Goal: Task Accomplishment & Management: Use online tool/utility

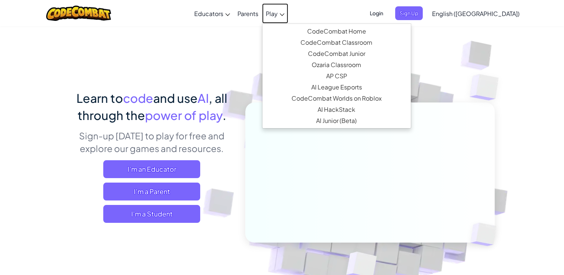
click at [288, 13] on link "Play" at bounding box center [275, 13] width 26 height 20
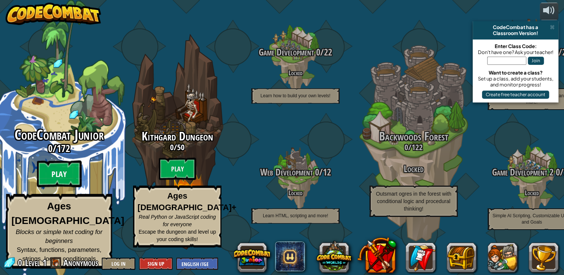
click at [48, 187] on btn "Play" at bounding box center [59, 174] width 45 height 27
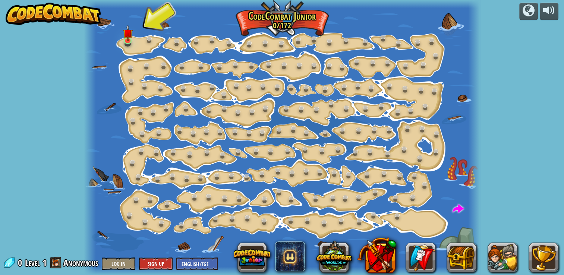
click at [139, 44] on div at bounding box center [282, 137] width 396 height 275
click at [127, 37] on img at bounding box center [128, 29] width 10 height 22
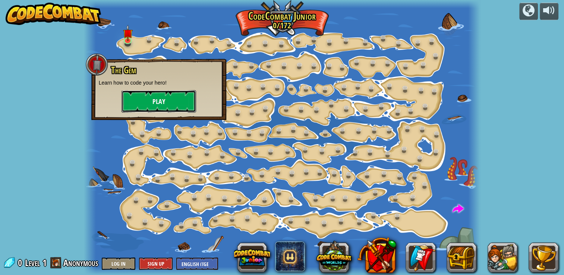
click at [143, 105] on button "Play" at bounding box center [158, 101] width 75 height 22
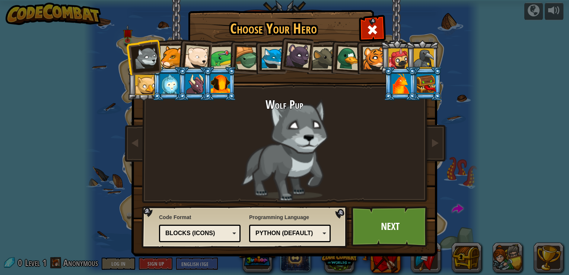
click at [235, 236] on div "Blocks (Icons)" at bounding box center [200, 234] width 72 height 12
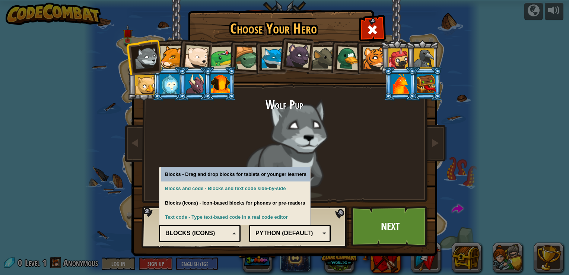
click at [235, 236] on div "Blocks (Icons)" at bounding box center [200, 234] width 72 height 12
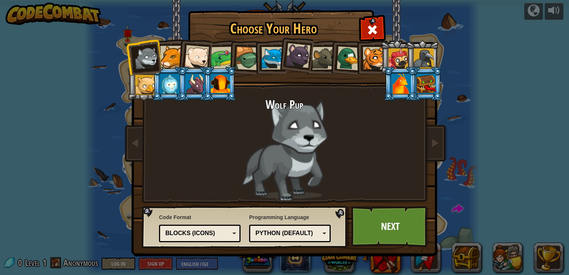
click at [325, 230] on div "Python (Default)" at bounding box center [290, 234] width 72 height 12
click at [326, 216] on div "Programming Language Python (Default) JavaScript Lua C++ Java (Experimental) Py…" at bounding box center [290, 228] width 82 height 32
click at [389, 226] on link "Next" at bounding box center [390, 226] width 78 height 41
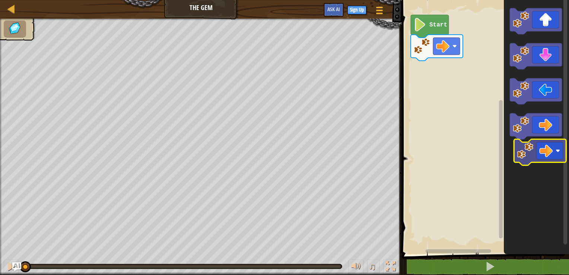
click at [547, 153] on icon "Blockly Workspace" at bounding box center [536, 125] width 65 height 258
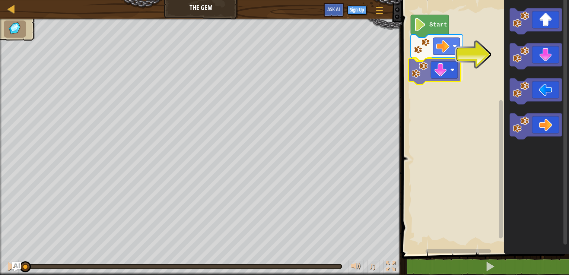
click at [437, 79] on div "Start" at bounding box center [485, 125] width 170 height 258
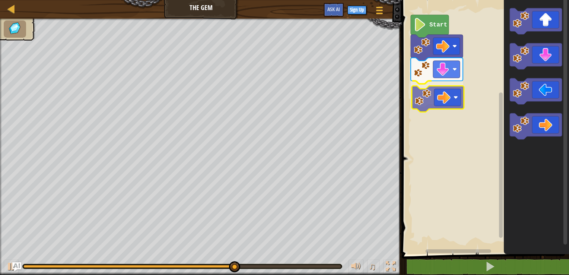
click at [433, 96] on div "Start" at bounding box center [485, 125] width 170 height 258
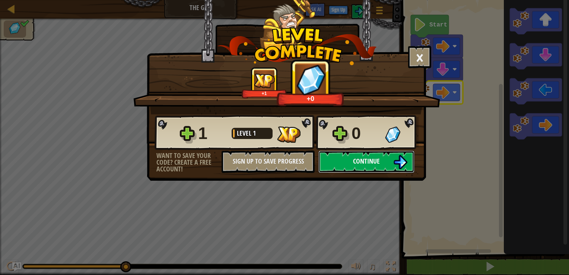
click at [352, 162] on button "Continue" at bounding box center [367, 162] width 96 height 22
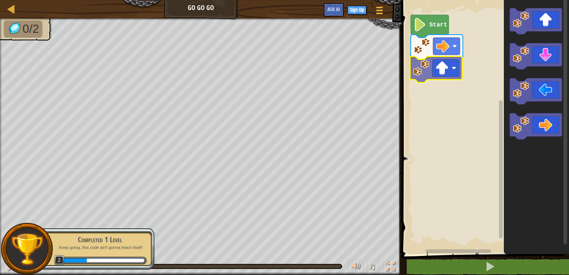
click at [446, 80] on div "Start" at bounding box center [485, 125] width 170 height 258
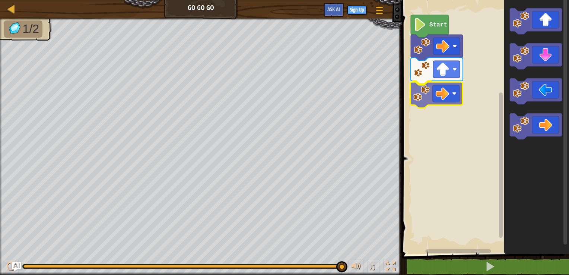
click at [438, 92] on div "Start" at bounding box center [485, 125] width 170 height 258
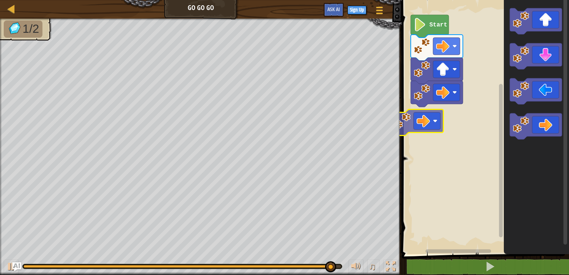
click at [422, 122] on div "Start" at bounding box center [485, 125] width 170 height 258
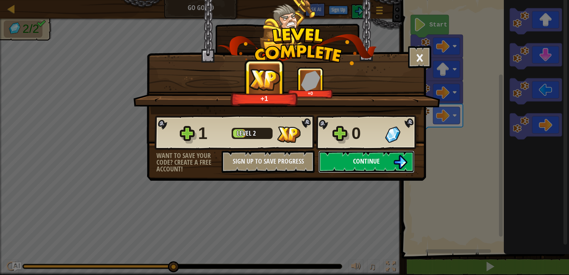
click at [386, 163] on button "Continue" at bounding box center [367, 162] width 96 height 22
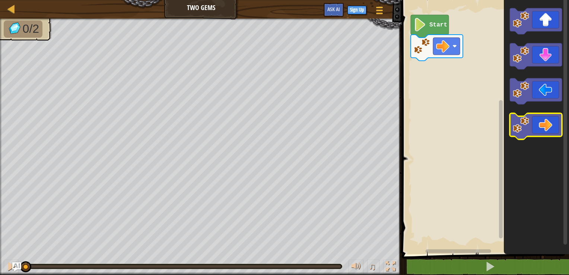
click at [538, 125] on icon "Blockly Workspace" at bounding box center [536, 126] width 52 height 26
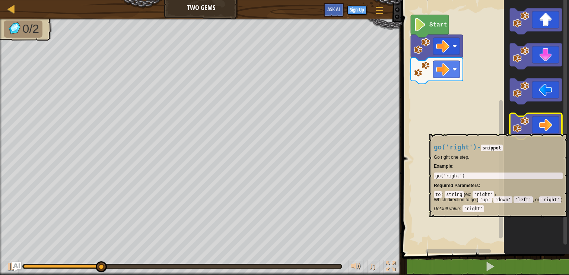
click at [538, 131] on icon "Blockly Workspace" at bounding box center [536, 126] width 52 height 26
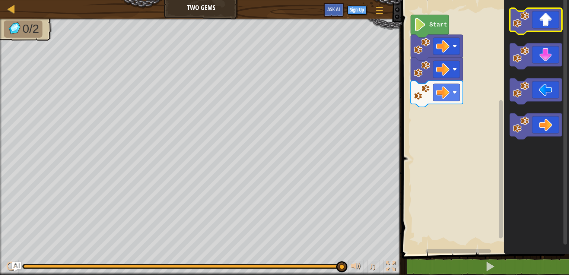
click at [539, 23] on icon "Blockly Workspace" at bounding box center [536, 21] width 52 height 26
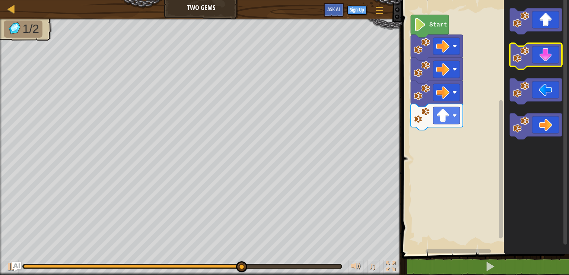
click at [542, 49] on icon "Blockly Workspace" at bounding box center [536, 56] width 52 height 26
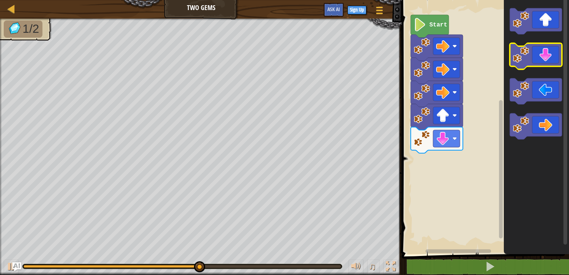
click at [542, 49] on icon "Blockly Workspace" at bounding box center [536, 56] width 52 height 26
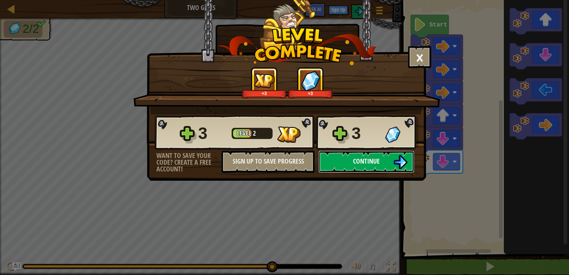
click at [346, 159] on button "Continue" at bounding box center [367, 162] width 96 height 22
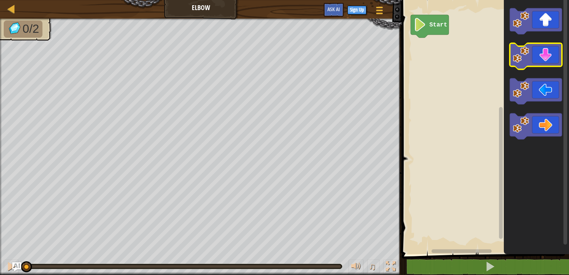
click at [544, 50] on icon "Blockly Workspace" at bounding box center [536, 56] width 52 height 26
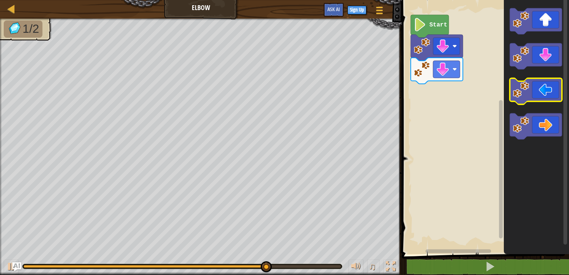
click at [519, 98] on icon "Blockly Workspace" at bounding box center [536, 91] width 52 height 26
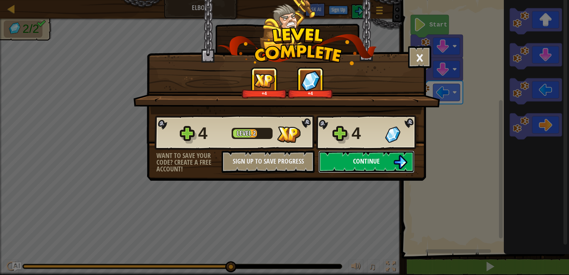
click at [394, 153] on button "Continue" at bounding box center [367, 162] width 96 height 22
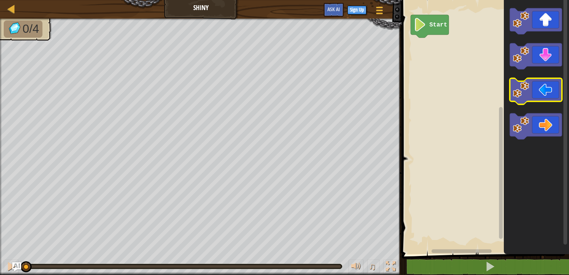
click at [535, 99] on icon "Blockly Workspace" at bounding box center [536, 91] width 52 height 26
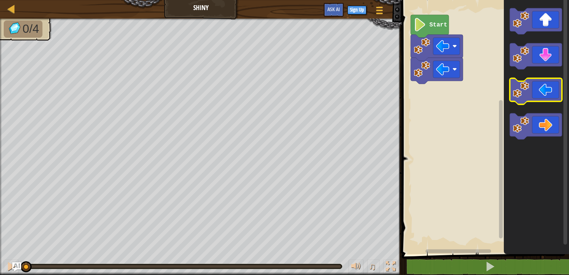
click at [535, 99] on icon "Blockly Workspace" at bounding box center [536, 91] width 52 height 26
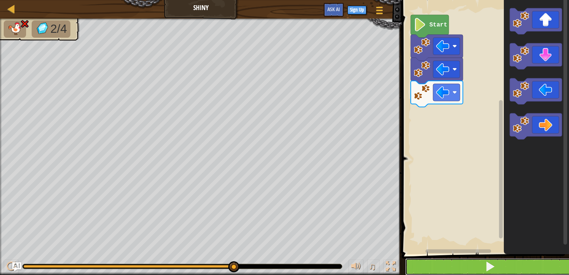
click at [448, 266] on button at bounding box center [490, 266] width 170 height 17
click at [453, 263] on button at bounding box center [490, 266] width 170 height 17
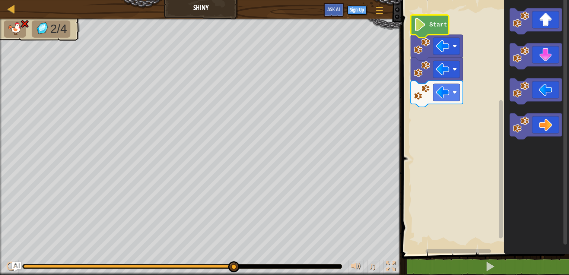
click at [428, 32] on icon "Blockly Workspace" at bounding box center [430, 26] width 38 height 23
click at [418, 24] on image "Blockly Workspace" at bounding box center [420, 24] width 13 height 13
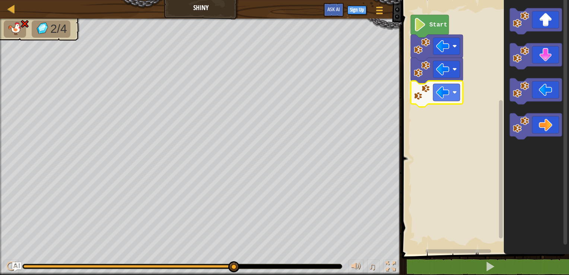
click at [433, 96] on icon "Blockly Workspace" at bounding box center [437, 94] width 52 height 26
click at [429, 93] on image "Blockly Workspace" at bounding box center [422, 92] width 16 height 16
click at [424, 94] on image "Blockly Workspace" at bounding box center [422, 92] width 16 height 16
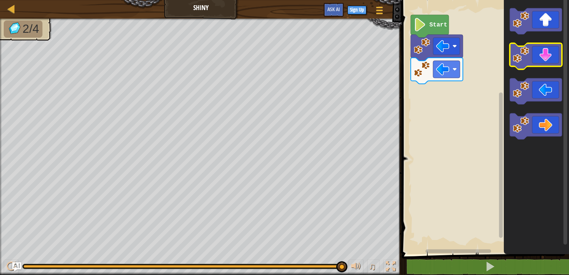
click at [523, 65] on icon "Blockly Workspace" at bounding box center [536, 56] width 52 height 26
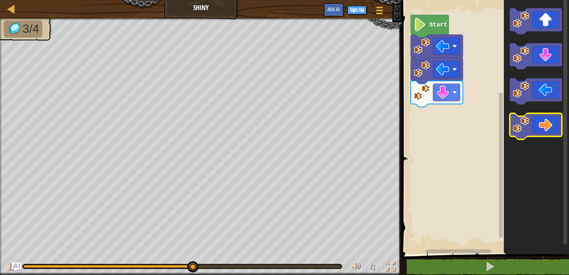
click at [526, 115] on icon "Blockly Workspace" at bounding box center [536, 126] width 52 height 26
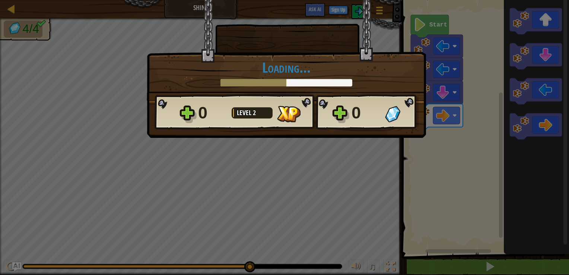
click at [526, 115] on div "× How fun was this level? Loading... Reticulating Splines... Loading... 0 Level…" at bounding box center [284, 137] width 569 height 275
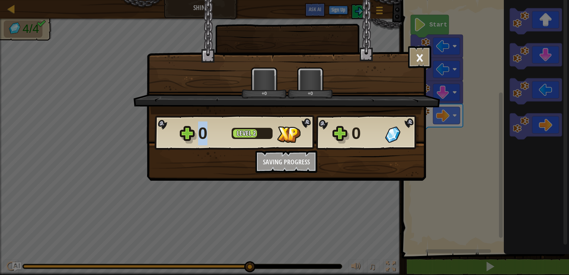
click at [526, 115] on div "× How fun was this level? +0 +0 Reticulating Splines... 0 Level 2 0 Want to sav…" at bounding box center [284, 137] width 569 height 275
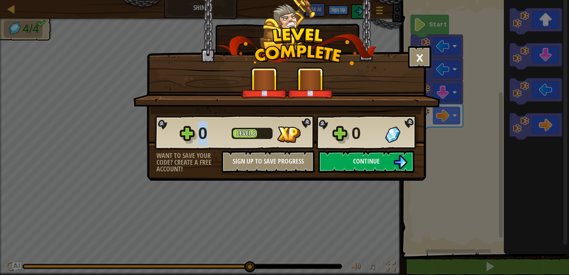
drag, startPoint x: 526, startPoint y: 115, endPoint x: 478, endPoint y: 120, distance: 47.9
click at [478, 120] on div "× How fun was this level? +0 +0 Reticulating Splines... 0 Level 2 0 Want to sav…" at bounding box center [284, 137] width 569 height 275
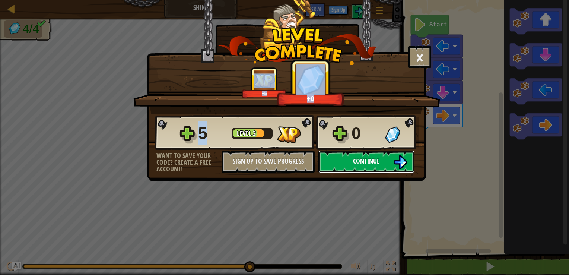
click at [387, 156] on button "Continue" at bounding box center [367, 162] width 96 height 22
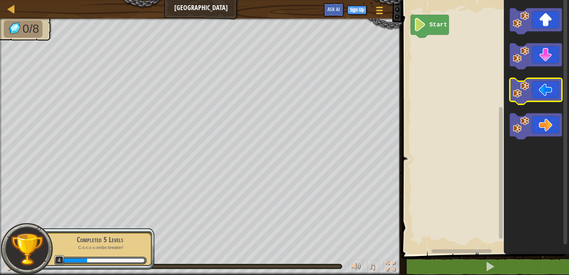
click at [536, 94] on icon "Blockly Workspace" at bounding box center [536, 91] width 52 height 26
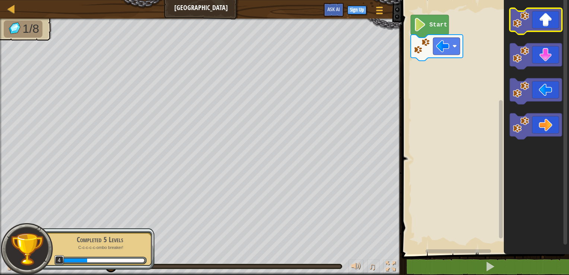
click at [545, 23] on icon "Blockly Workspace" at bounding box center [536, 21] width 52 height 26
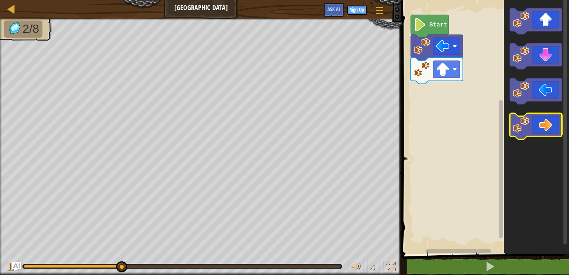
click at [532, 122] on icon "Blockly Workspace" at bounding box center [536, 126] width 52 height 26
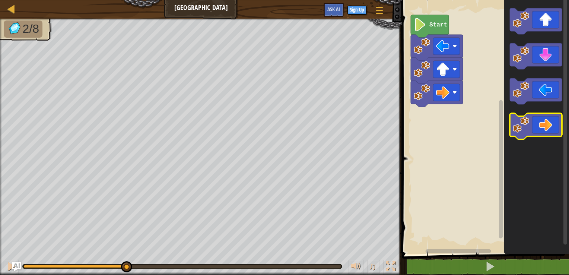
click at [532, 122] on icon "Blockly Workspace" at bounding box center [536, 126] width 52 height 26
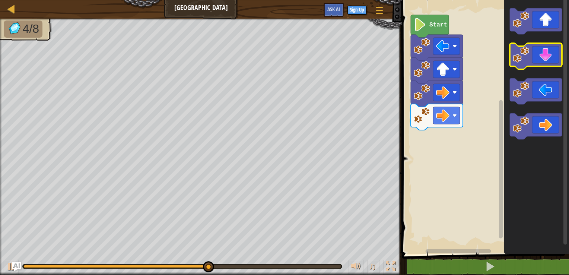
click at [547, 59] on icon "Blockly Workspace" at bounding box center [536, 56] width 52 height 26
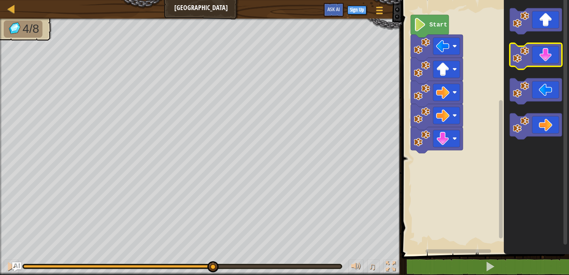
click at [547, 59] on icon "Blockly Workspace" at bounding box center [536, 56] width 52 height 26
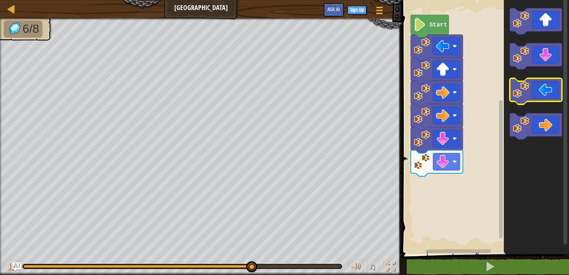
click at [540, 89] on icon "Blockly Workspace" at bounding box center [536, 91] width 52 height 26
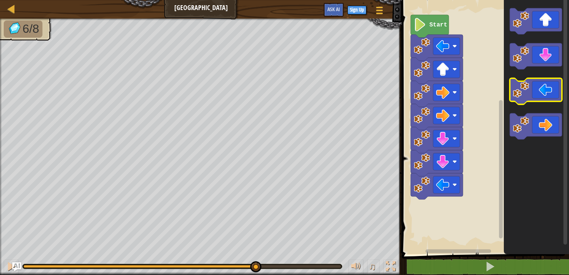
click at [540, 89] on icon "Blockly Workspace" at bounding box center [536, 91] width 52 height 26
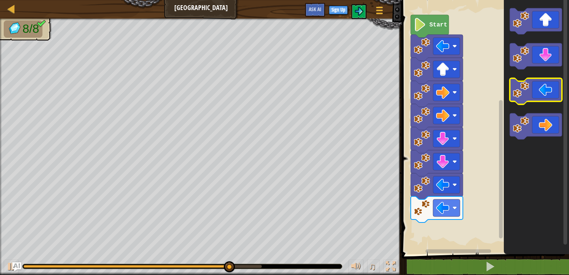
click at [540, 89] on icon "Blockly Workspace" at bounding box center [536, 91] width 52 height 26
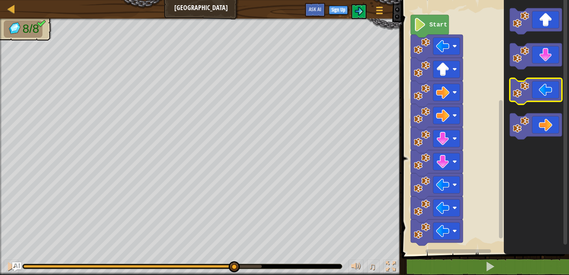
click at [563, 0] on html "Map Gem Square Game Menu Sign Up Ask AI 1 ההההההההההההההההההההההההההההההההההההה…" at bounding box center [284, 0] width 569 height 0
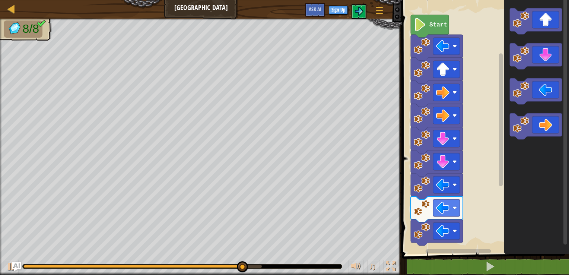
click at [563, 0] on html "Map Gem Square Game Menu Sign Up Ask AI 1 ההההההההההההההההההההההההההההההההההההה…" at bounding box center [284, 0] width 569 height 0
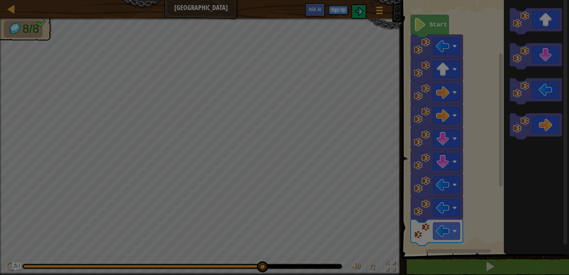
click at [563, 1] on html "Map Gem Square Game Menu Sign Up Ask AI 1 ההההההההההההההההההההההההההההההההההההה…" at bounding box center [284, 0] width 569 height 1
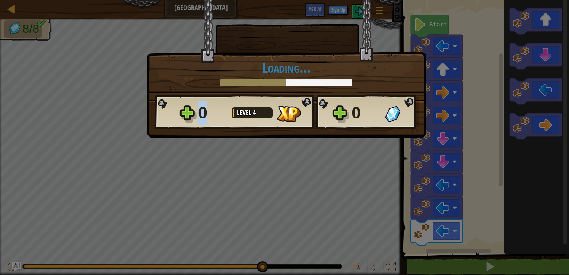
click at [563, 1] on html "Map Gem Square Game Menu Sign Up Ask AI 1 ההההההההההההההההההההההההההההההההההההה…" at bounding box center [284, 0] width 569 height 1
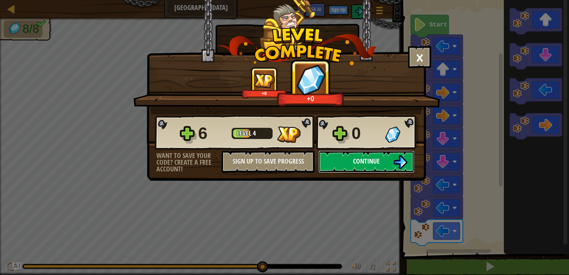
click at [404, 162] on img at bounding box center [400, 162] width 14 height 14
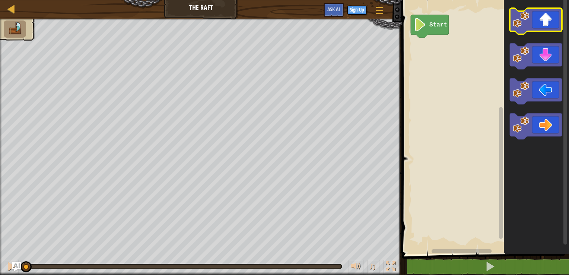
click at [558, 25] on icon "Blockly Workspace" at bounding box center [536, 21] width 52 height 26
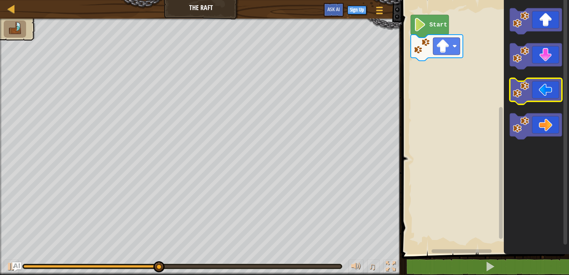
click at [536, 99] on icon "Blockly Workspace" at bounding box center [536, 91] width 52 height 26
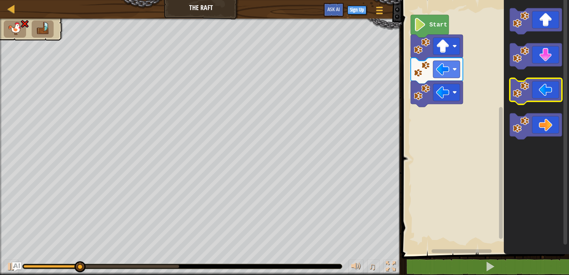
click at [536, 99] on icon "Blockly Workspace" at bounding box center [536, 91] width 52 height 26
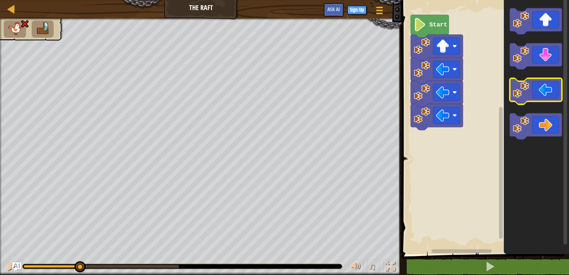
click at [536, 99] on icon "Blockly Workspace" at bounding box center [536, 91] width 52 height 26
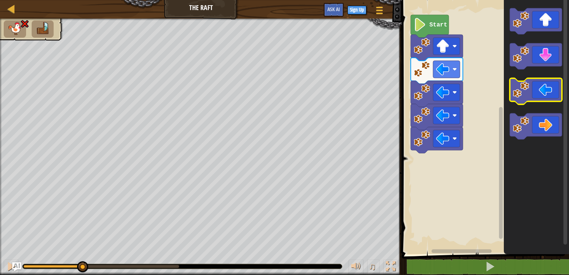
click at [536, 99] on icon "Blockly Workspace" at bounding box center [536, 91] width 52 height 26
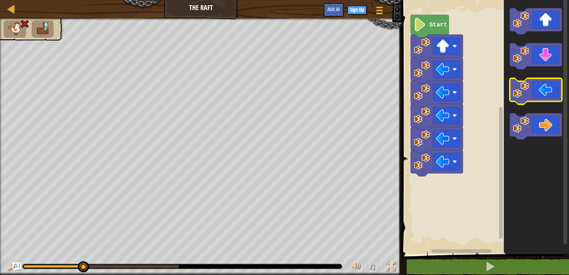
click at [536, 99] on icon "Blockly Workspace" at bounding box center [536, 91] width 52 height 26
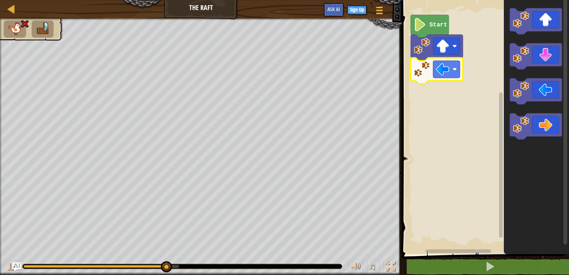
click at [425, 76] on image "Blockly Workspace" at bounding box center [422, 69] width 16 height 16
click at [415, 70] on image "Blockly Workspace" at bounding box center [422, 69] width 16 height 16
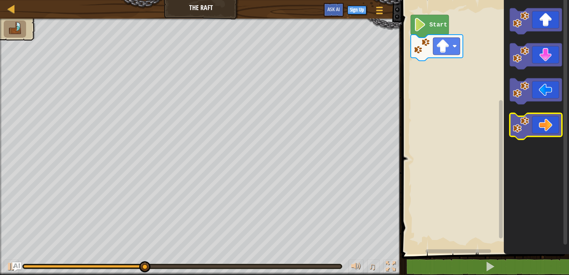
click at [535, 126] on icon "Blockly Workspace" at bounding box center [536, 126] width 52 height 26
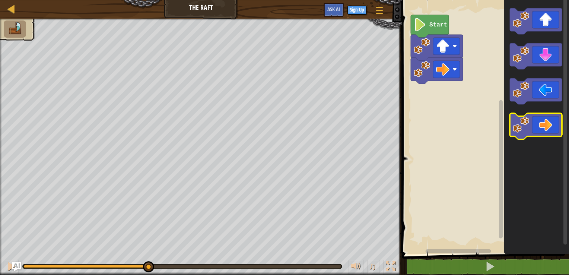
click at [535, 126] on icon "Blockly Workspace" at bounding box center [536, 126] width 52 height 26
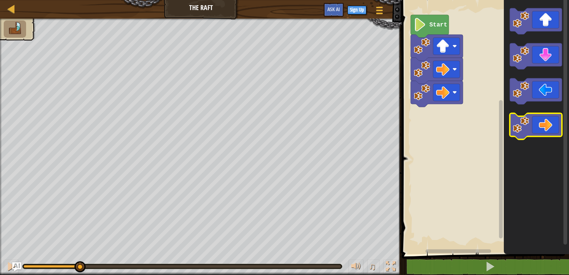
click at [535, 126] on icon "Blockly Workspace" at bounding box center [536, 126] width 52 height 26
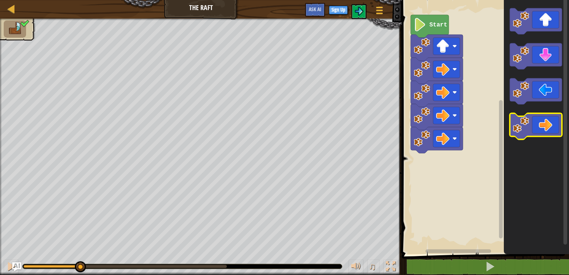
click at [535, 126] on icon "Blockly Workspace" at bounding box center [536, 126] width 52 height 26
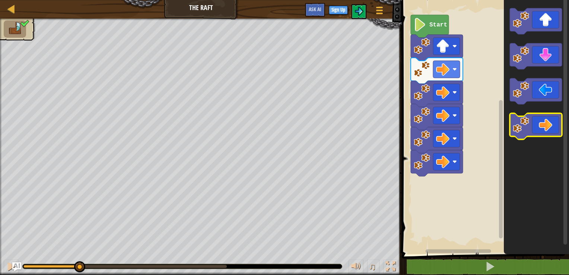
click at [535, 126] on icon "Blockly Workspace" at bounding box center [536, 126] width 52 height 26
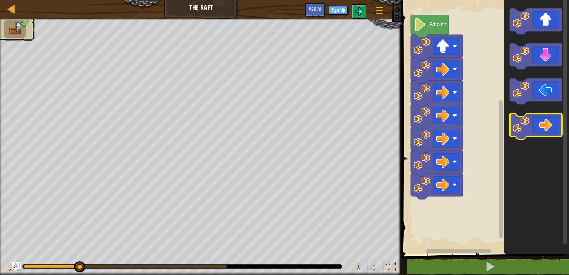
click at [535, 126] on icon "Blockly Workspace" at bounding box center [536, 126] width 52 height 26
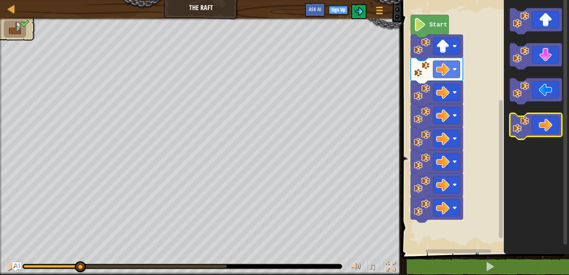
click at [535, 126] on icon "Blockly Workspace" at bounding box center [536, 126] width 52 height 26
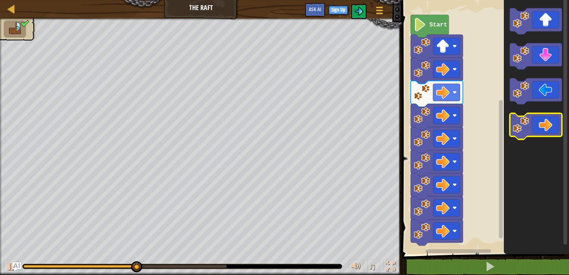
click at [535, 126] on icon "Blockly Workspace" at bounding box center [536, 126] width 52 height 26
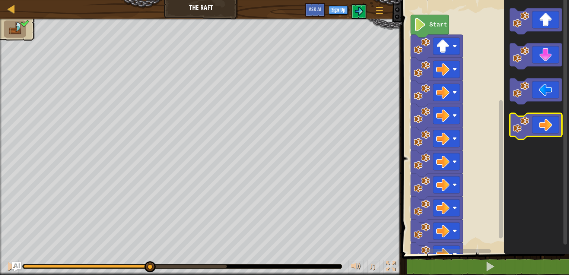
click at [535, 126] on icon "Blockly Workspace" at bounding box center [536, 126] width 52 height 26
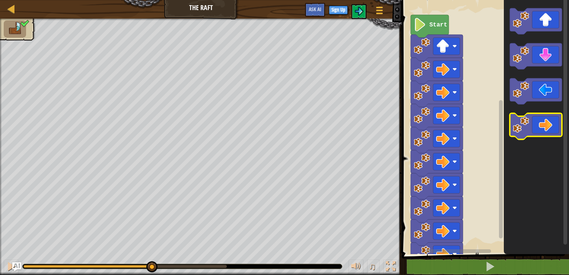
click at [535, 126] on icon "Blockly Workspace" at bounding box center [536, 126] width 52 height 26
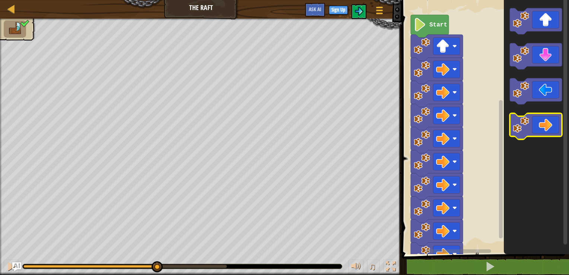
click at [535, 126] on icon "Blockly Workspace" at bounding box center [536, 126] width 52 height 26
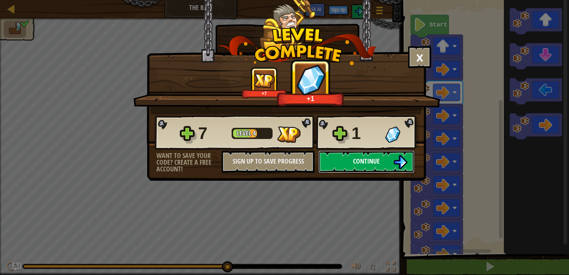
click at [398, 160] on img at bounding box center [400, 162] width 14 height 14
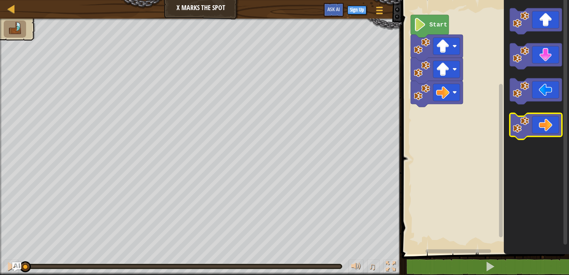
click at [529, 130] on icon "Blockly Workspace" at bounding box center [536, 126] width 52 height 26
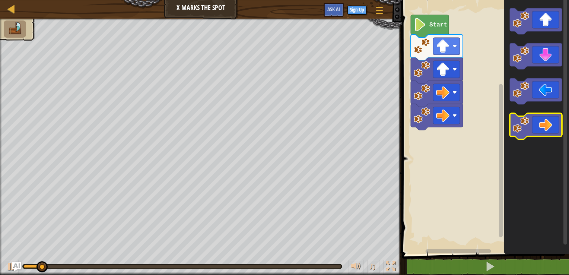
click at [529, 130] on icon "Blockly Workspace" at bounding box center [536, 126] width 52 height 26
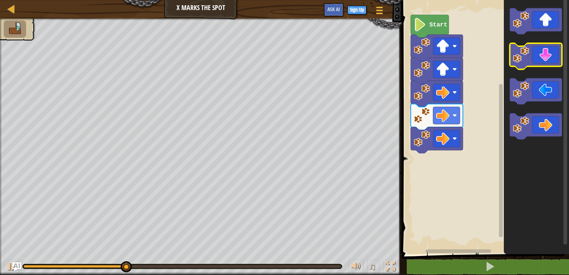
click at [547, 64] on icon "Blockly Workspace" at bounding box center [536, 56] width 52 height 26
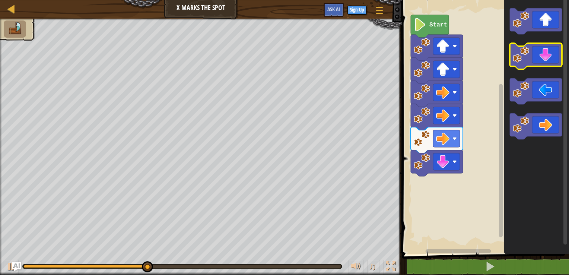
click at [547, 64] on icon "Blockly Workspace" at bounding box center [536, 56] width 52 height 26
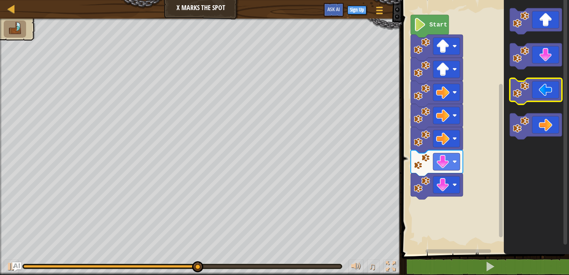
click at [549, 84] on icon "Blockly Workspace" at bounding box center [536, 91] width 52 height 26
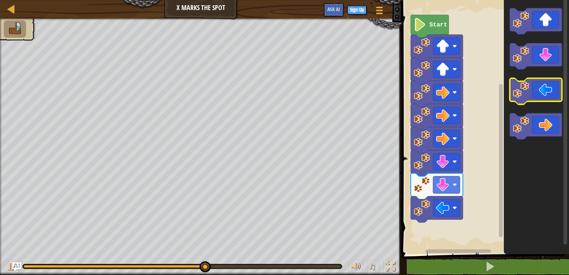
click at [549, 84] on icon "Blockly Workspace" at bounding box center [536, 91] width 52 height 26
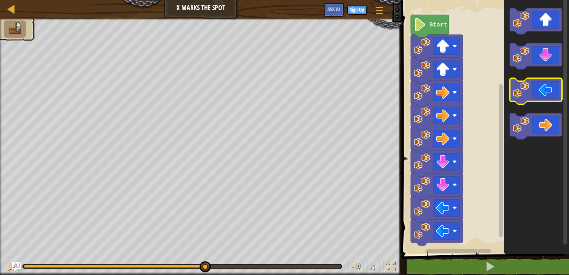
click at [549, 84] on icon "Blockly Workspace" at bounding box center [536, 91] width 52 height 26
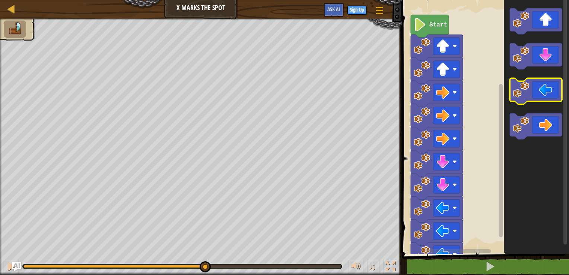
click at [549, 84] on icon "Blockly Workspace" at bounding box center [536, 91] width 52 height 26
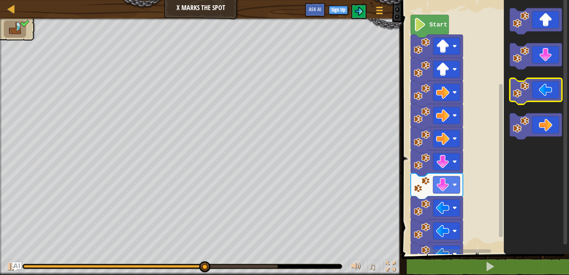
click at [549, 84] on icon "Blockly Workspace" at bounding box center [536, 91] width 52 height 26
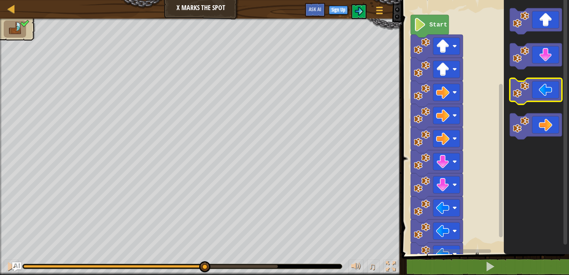
click at [549, 84] on icon "Blockly Workspace" at bounding box center [536, 91] width 52 height 26
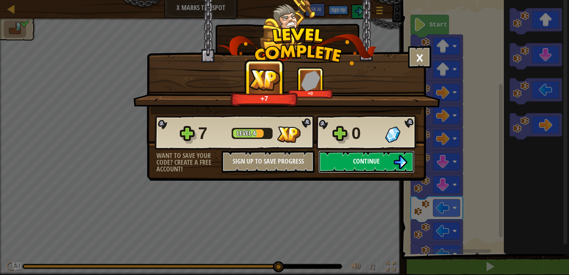
click at [360, 161] on span "Continue" at bounding box center [366, 160] width 27 height 9
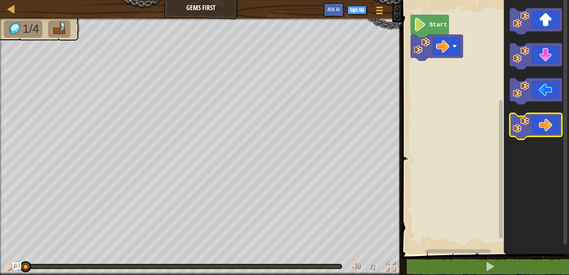
click at [550, 121] on icon "Blockly Workspace" at bounding box center [536, 126] width 52 height 26
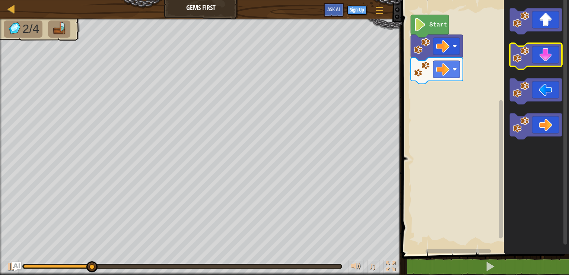
click at [538, 65] on g "Blockly Workspace" at bounding box center [536, 73] width 52 height 131
click at [538, 65] on icon "Blockly Workspace" at bounding box center [536, 56] width 52 height 26
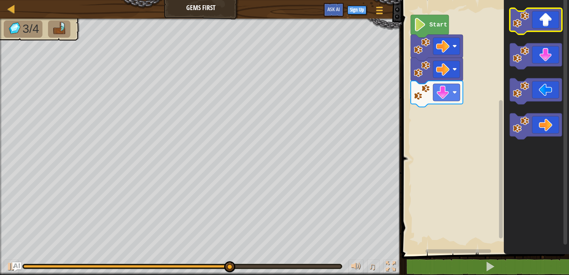
click at [538, 22] on icon "Blockly Workspace" at bounding box center [536, 21] width 52 height 26
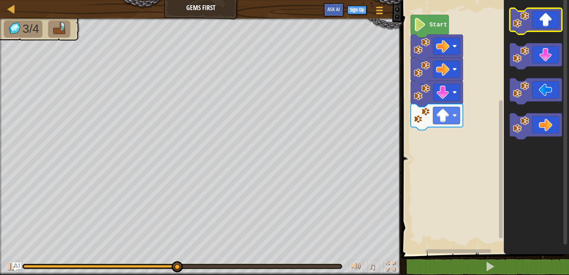
click at [538, 22] on icon "Blockly Workspace" at bounding box center [536, 21] width 52 height 26
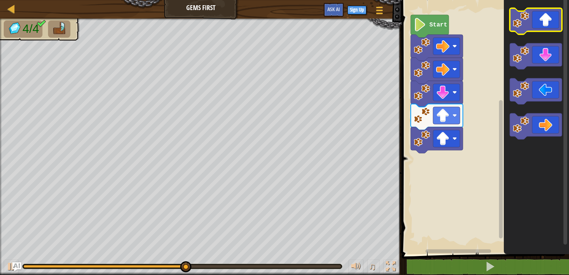
click at [538, 22] on icon "Blockly Workspace" at bounding box center [536, 21] width 52 height 26
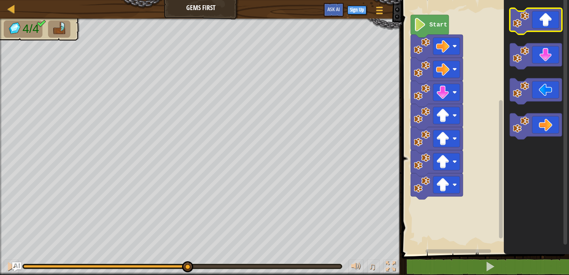
click at [538, 22] on icon "Blockly Workspace" at bounding box center [536, 21] width 52 height 26
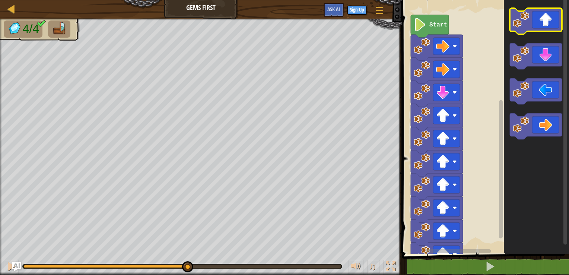
click at [538, 22] on icon "Blockly Workspace" at bounding box center [536, 21] width 52 height 26
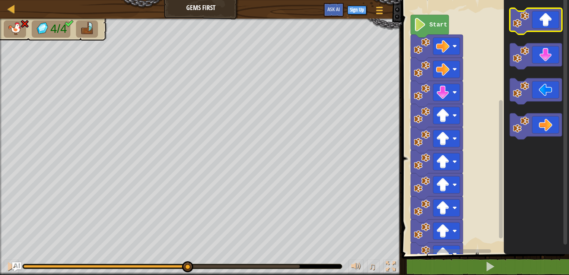
click at [538, 22] on icon "Blockly Workspace" at bounding box center [536, 21] width 52 height 26
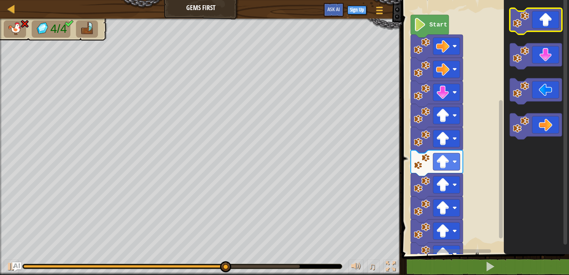
click at [538, 22] on icon "Blockly Workspace" at bounding box center [536, 21] width 52 height 26
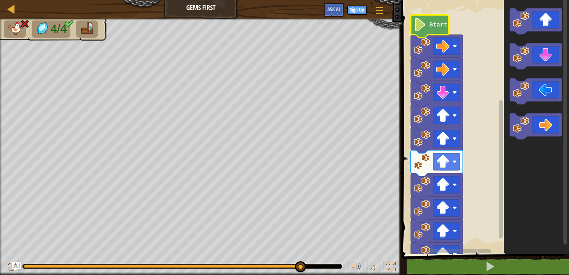
click at [432, 31] on icon "Blockly Workspace" at bounding box center [430, 26] width 38 height 23
click at [422, 23] on image "Blockly Workspace" at bounding box center [420, 24] width 13 height 13
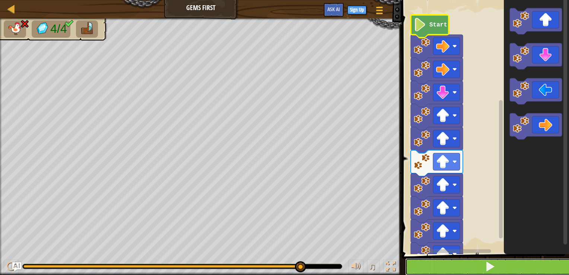
click at [457, 266] on button at bounding box center [490, 266] width 170 height 17
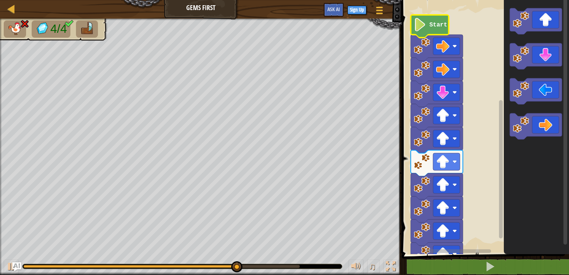
click at [405, 10] on rect "Blockly Workspace" at bounding box center [485, 125] width 170 height 258
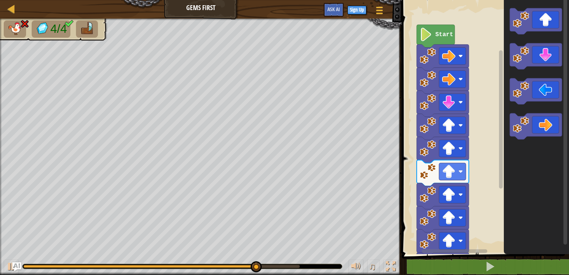
click at [414, 13] on rect "Blockly Workspace" at bounding box center [485, 125] width 170 height 258
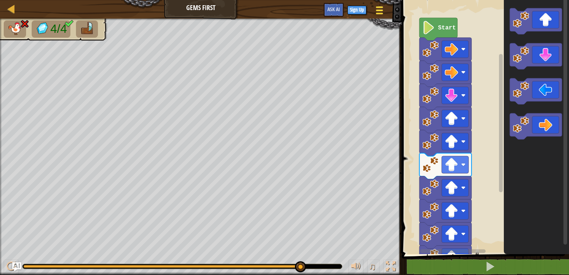
click at [382, 8] on div at bounding box center [380, 10] width 10 height 11
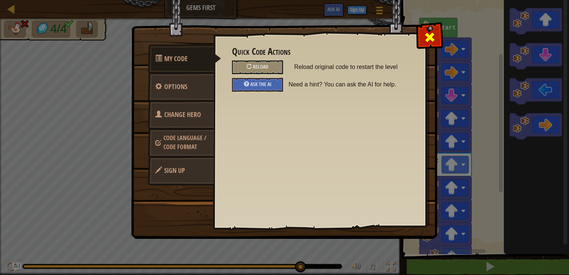
click at [428, 36] on span at bounding box center [430, 37] width 12 height 12
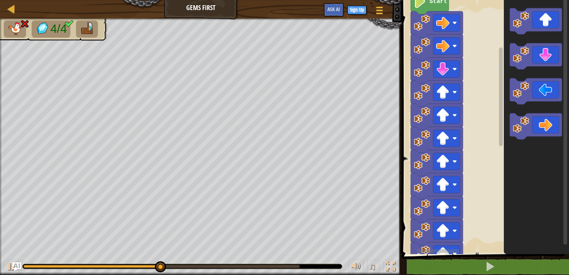
click at [502, 137] on g "Blockly Workspace" at bounding box center [501, 123] width 6 height 252
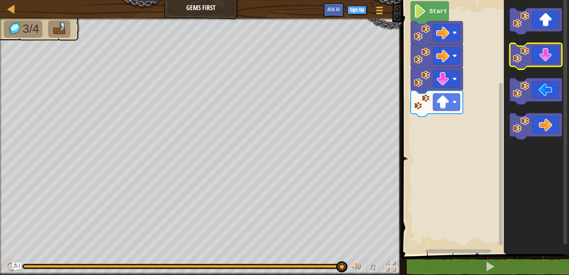
click at [547, 53] on icon "Blockly Workspace" at bounding box center [536, 56] width 52 height 26
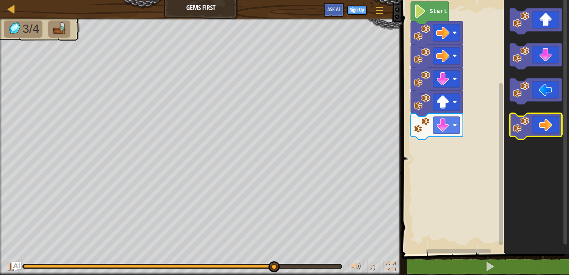
click at [541, 118] on icon "Blockly Workspace" at bounding box center [536, 126] width 52 height 26
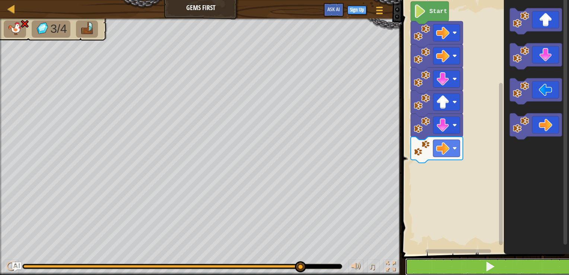
click at [506, 260] on button at bounding box center [490, 266] width 170 height 17
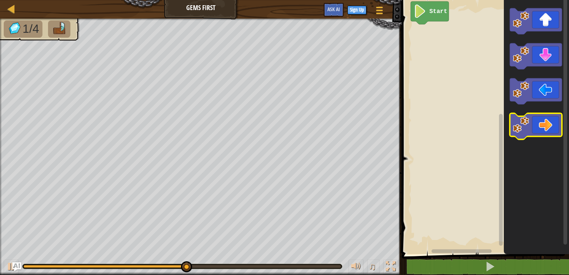
click at [532, 119] on icon "Blockly Workspace" at bounding box center [536, 126] width 52 height 26
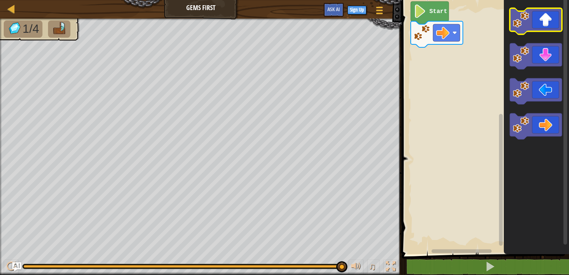
click at [545, 31] on icon "Blockly Workspace" at bounding box center [536, 21] width 52 height 26
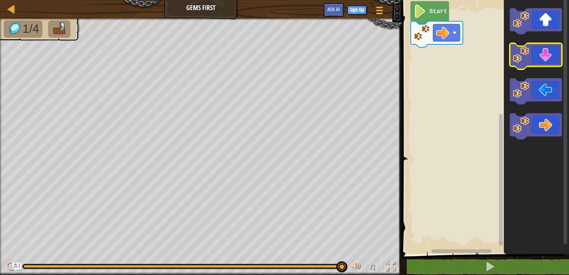
click at [548, 54] on icon "Blockly Workspace" at bounding box center [536, 56] width 52 height 26
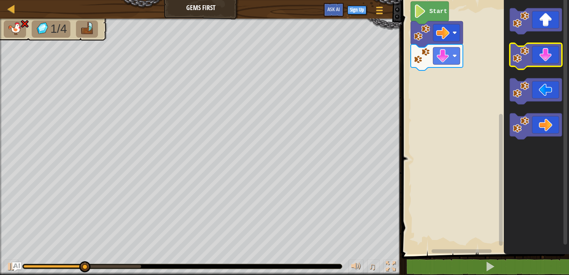
click at [548, 54] on icon "Blockly Workspace" at bounding box center [536, 56] width 52 height 26
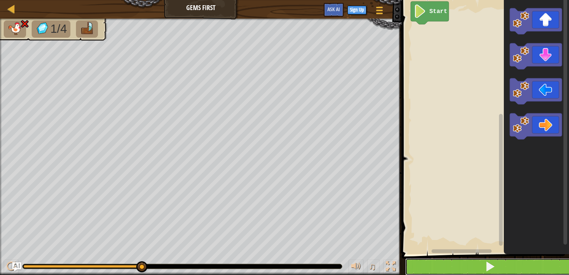
click at [453, 267] on button at bounding box center [490, 266] width 170 height 17
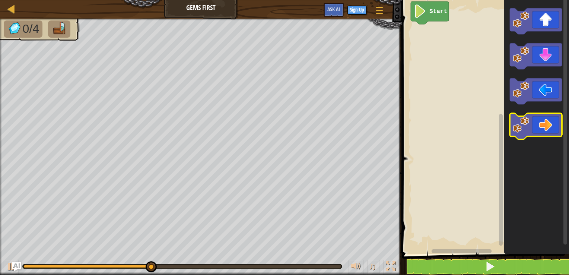
click at [561, 123] on icon "Blockly Workspace" at bounding box center [536, 126] width 52 height 26
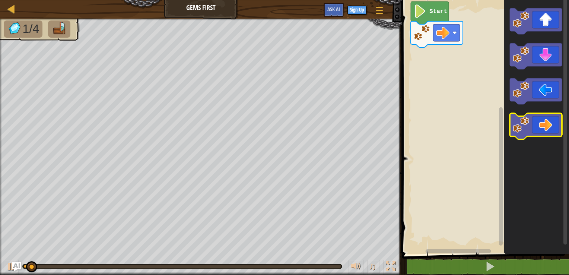
click at [561, 123] on icon "Blockly Workspace" at bounding box center [536, 126] width 52 height 26
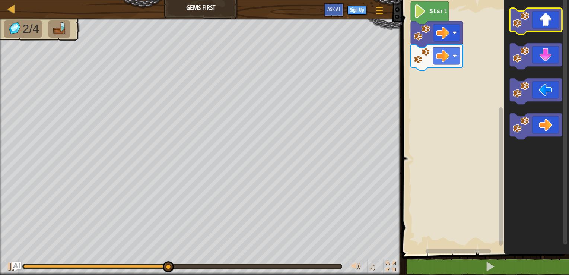
click at [548, 29] on icon "Blockly Workspace" at bounding box center [536, 21] width 52 height 26
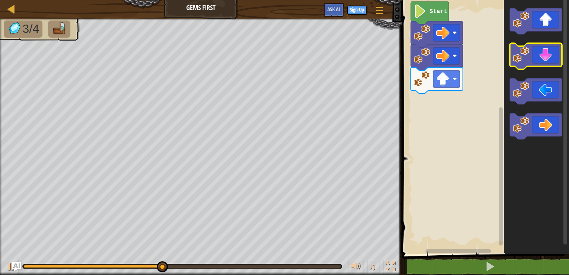
click at [542, 57] on icon "Blockly Workspace" at bounding box center [536, 56] width 52 height 26
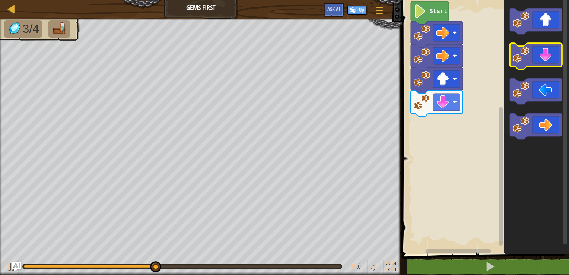
click at [542, 57] on icon "Blockly Workspace" at bounding box center [536, 56] width 52 height 26
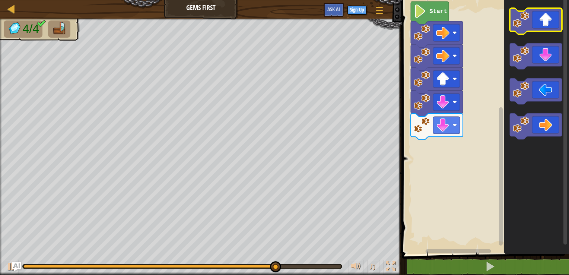
click at [542, 23] on icon "Blockly Workspace" at bounding box center [536, 21] width 52 height 26
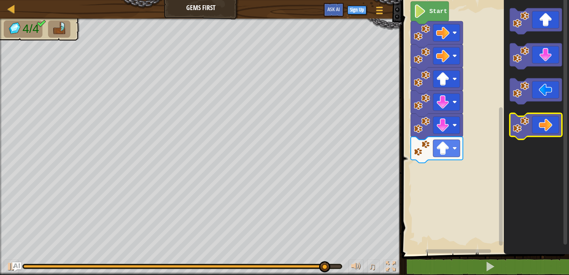
click at [542, 120] on icon "Blockly Workspace" at bounding box center [536, 126] width 52 height 26
click at [542, 0] on body "Map Gems First Game Menu Sign Up Ask AI 1 ההההההההההההההההההההההההההההההההההההה…" at bounding box center [284, 0] width 569 height 0
